Goal: Task Accomplishment & Management: Manage account settings

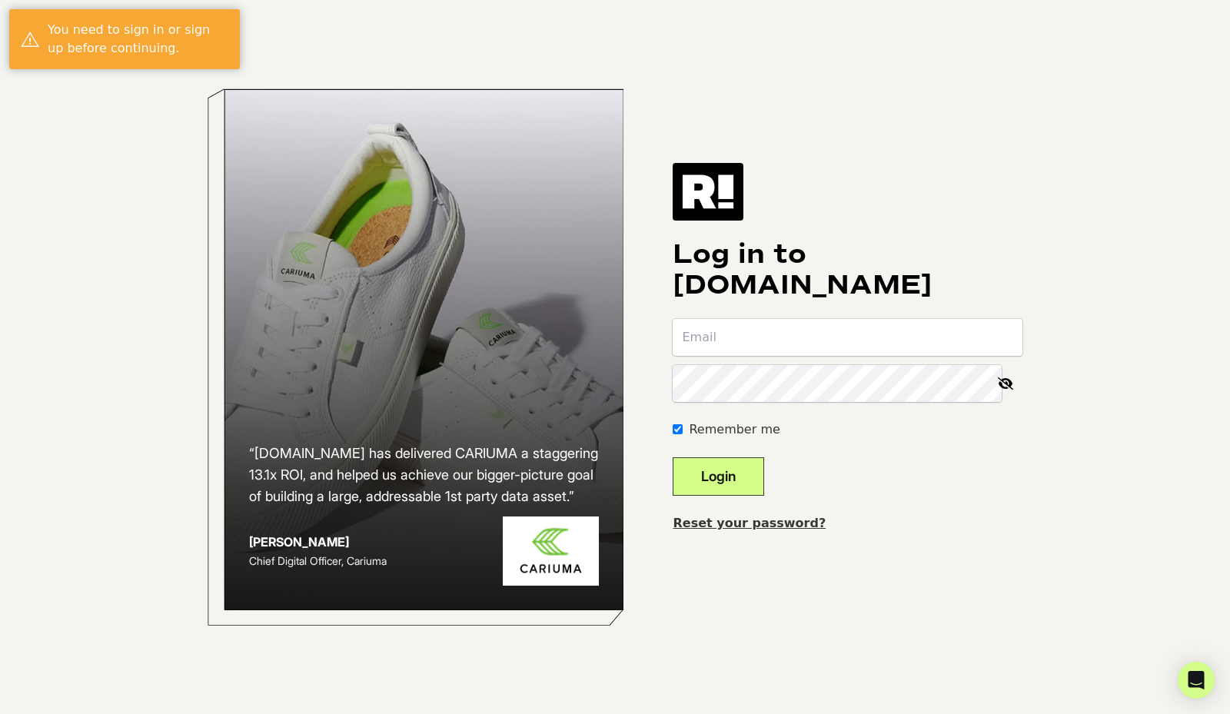
click at [765, 337] on input "email" at bounding box center [848, 337] width 350 height 37
type input "brandon@montanaknifecompany.com"
click at [740, 473] on button "Login" at bounding box center [718, 476] width 91 height 38
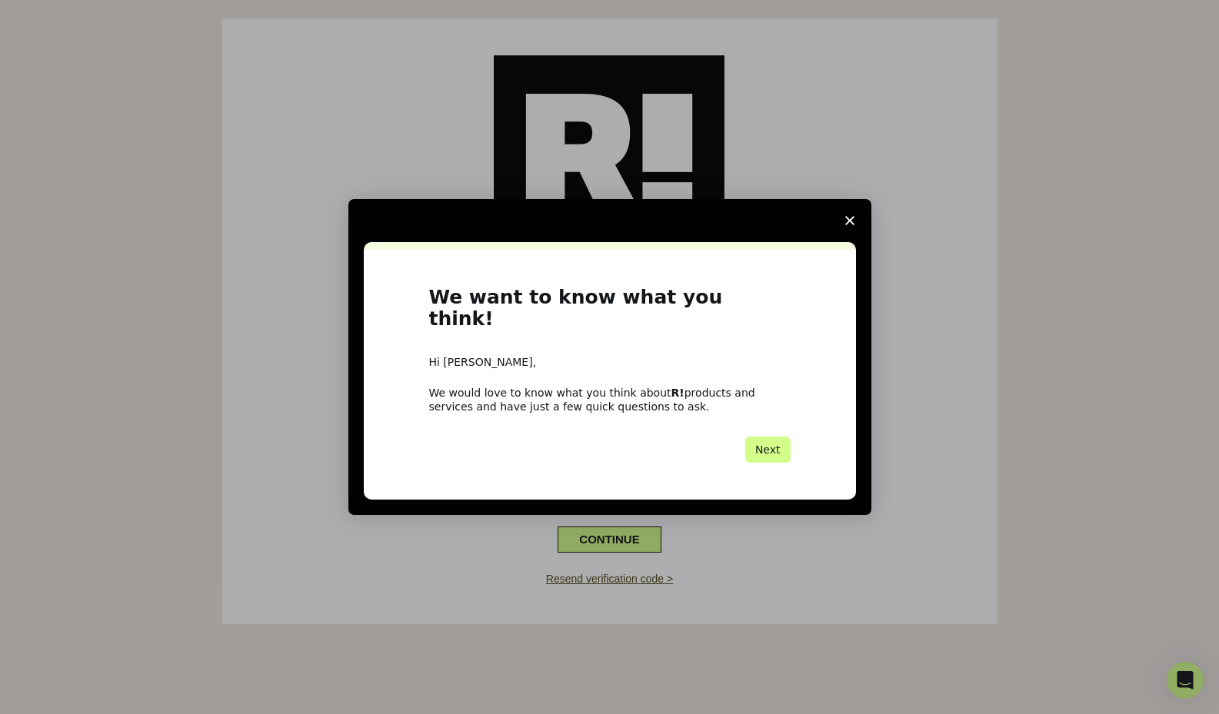
click at [852, 226] on span "Close survey" at bounding box center [849, 220] width 43 height 43
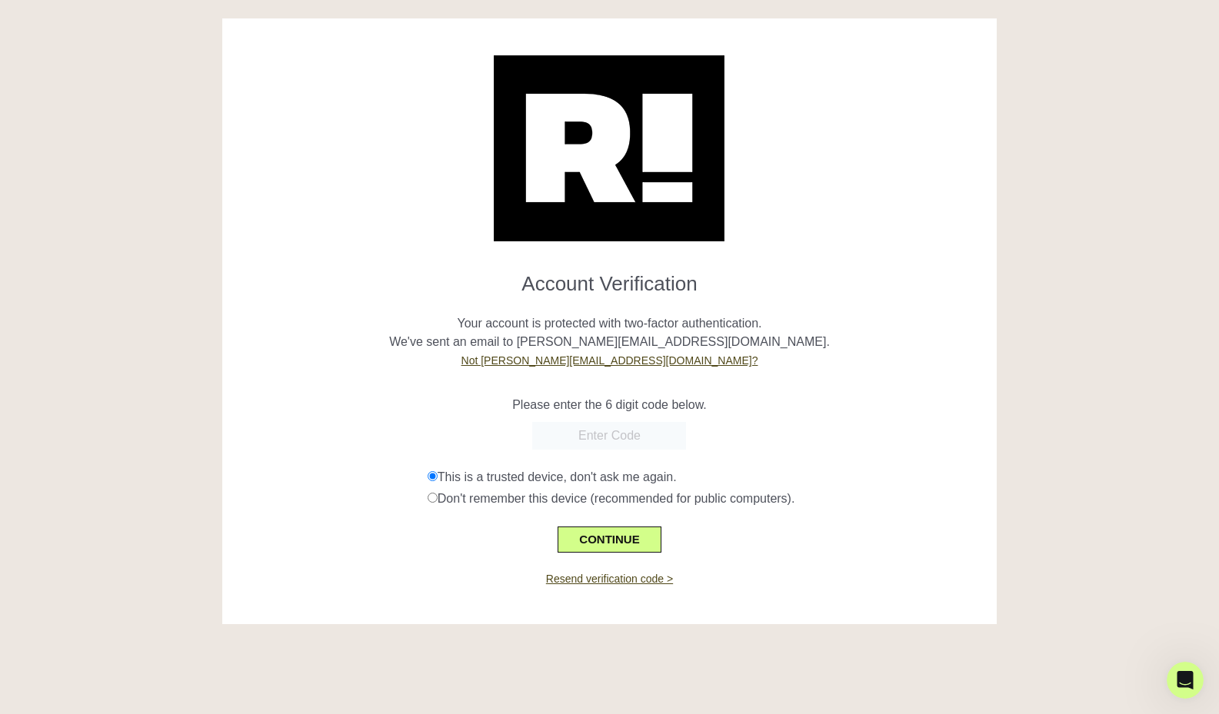
click at [627, 441] on input "text" at bounding box center [609, 436] width 154 height 28
paste input "060871"
type input "060871"
click at [617, 540] on button "CONTINUE" at bounding box center [608, 540] width 103 height 26
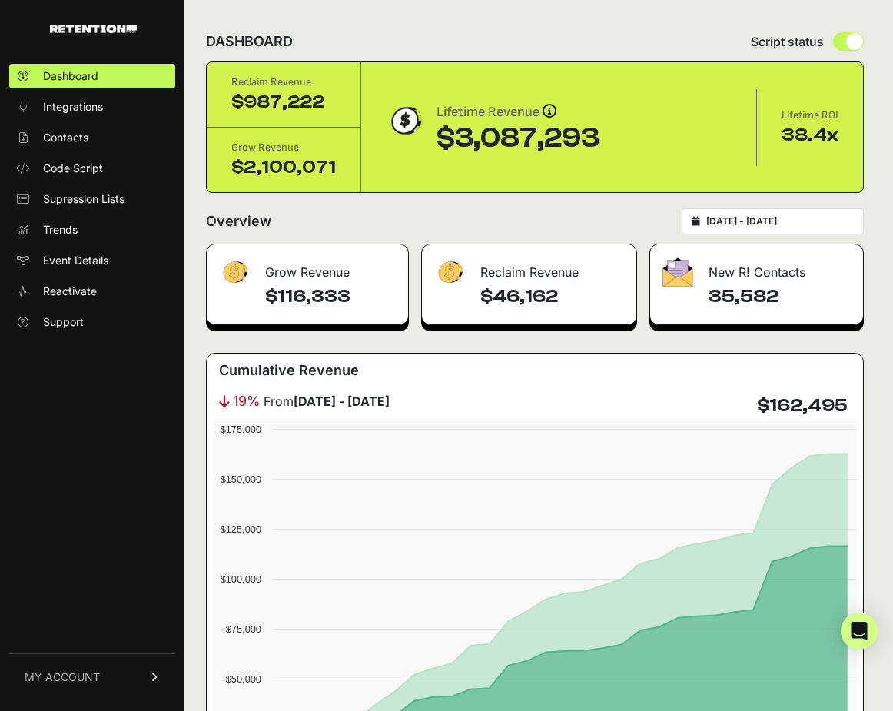
click at [780, 218] on input "[DATE] - [DATE]" at bounding box center [781, 221] width 148 height 12
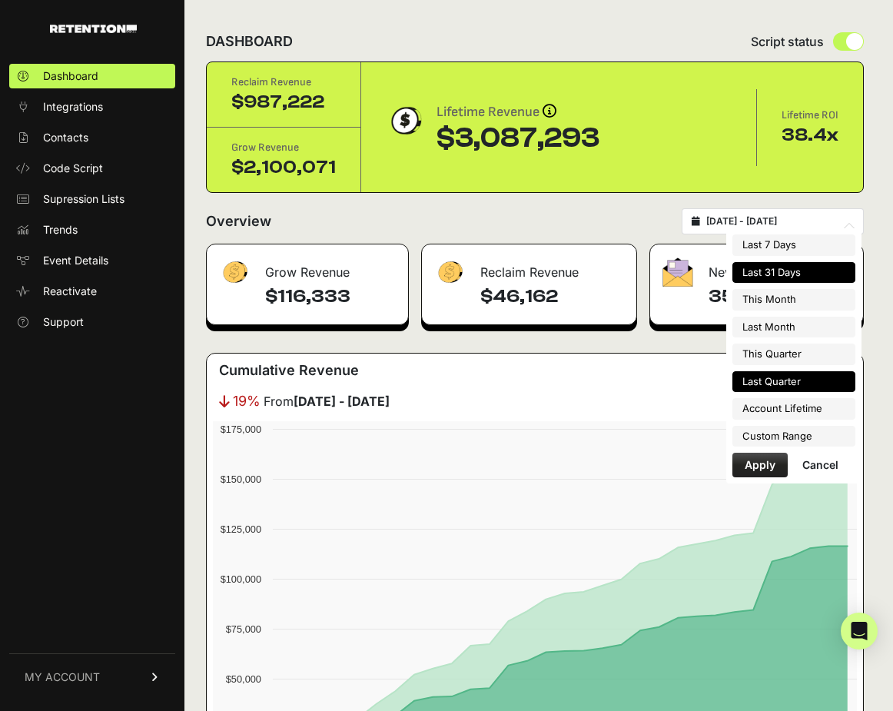
click at [794, 381] on li "Last Quarter" at bounding box center [794, 382] width 123 height 22
type input "[DATE] - [DATE]"
